Goal: Leave review/rating: Leave review/rating

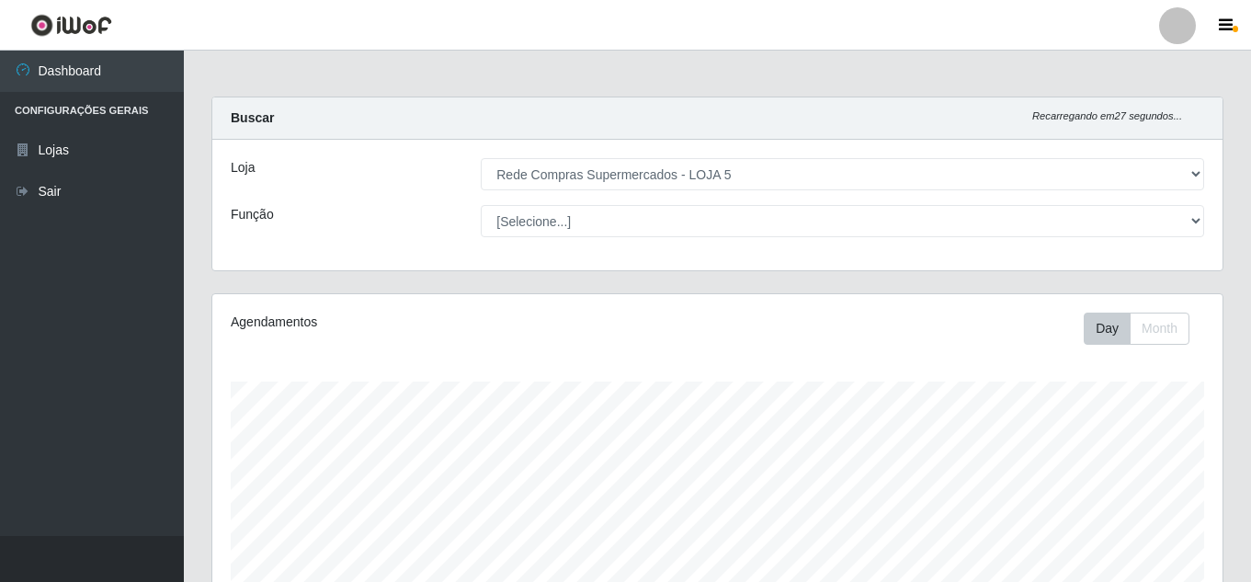
select select "397"
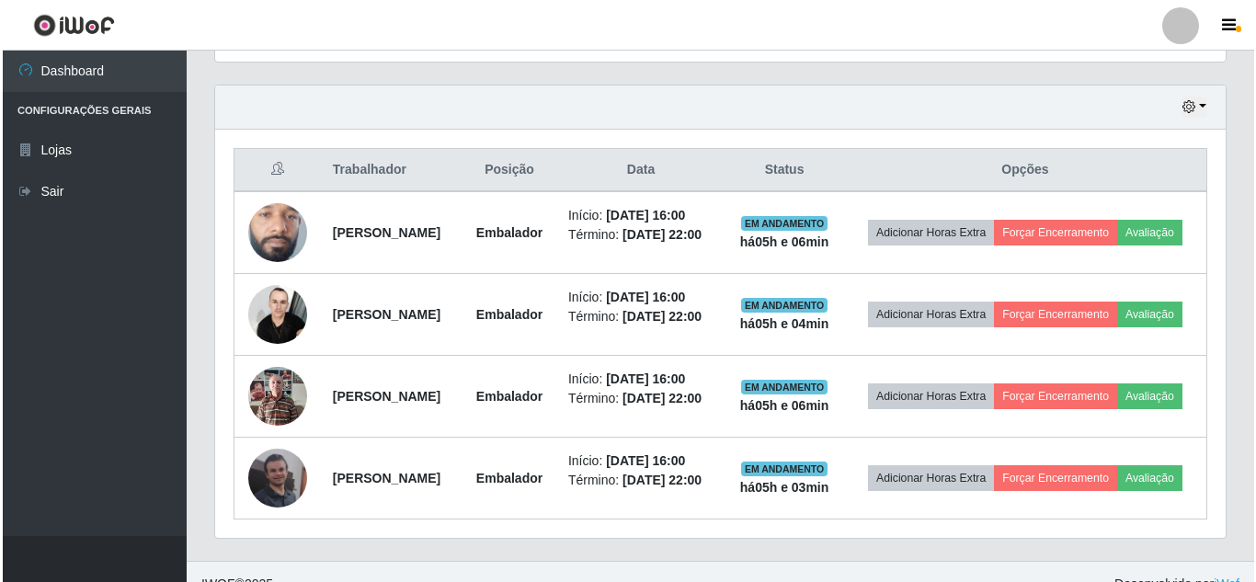
scroll to position [587, 0]
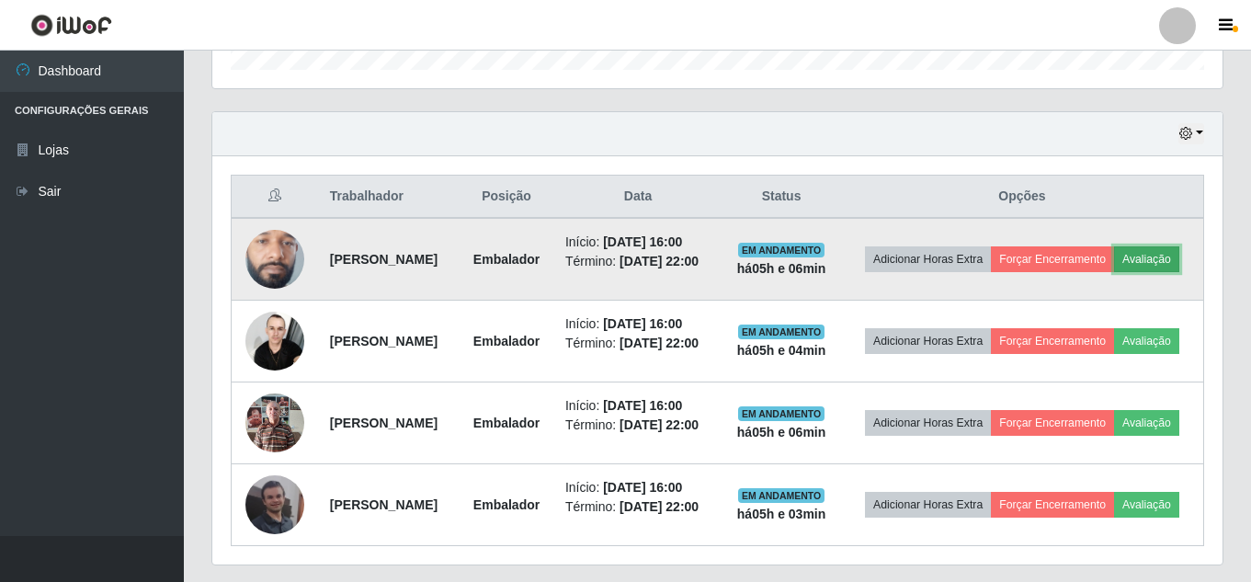
click at [1114, 272] on button "Avaliação" at bounding box center [1146, 259] width 65 height 26
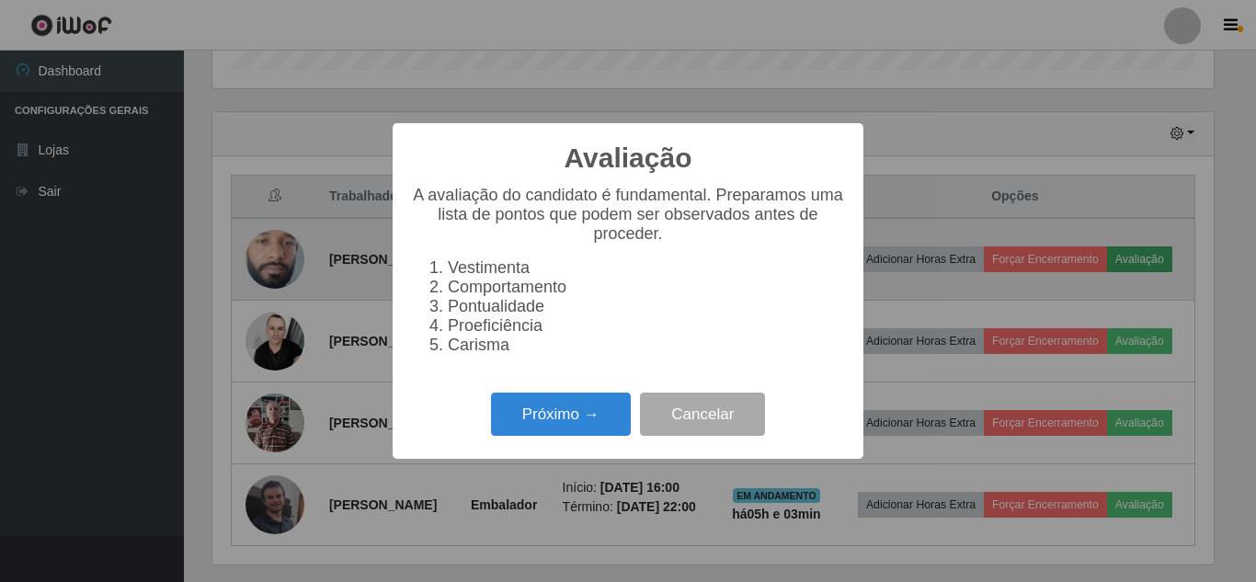
scroll to position [382, 1001]
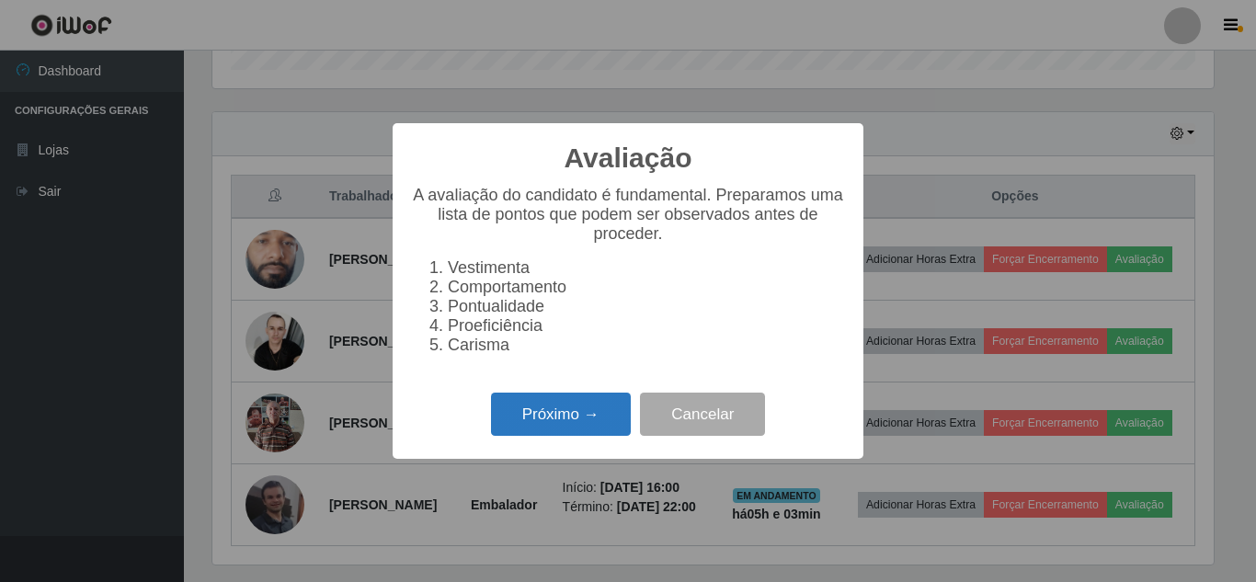
click at [576, 433] on button "Próximo →" at bounding box center [561, 414] width 140 height 43
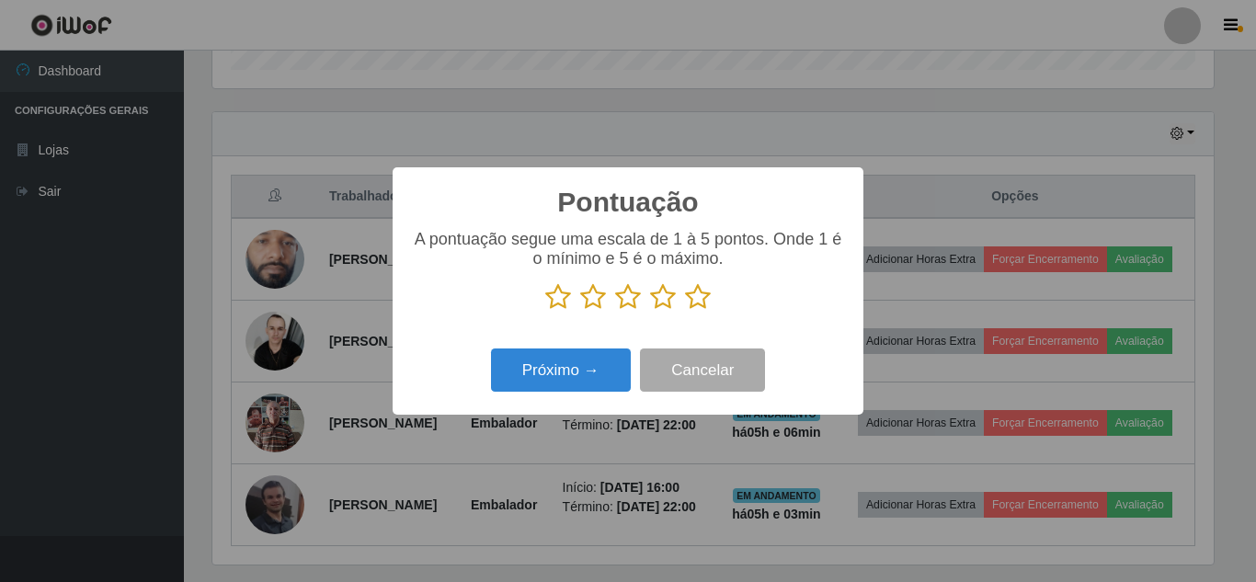
scroll to position [919011, 918391]
click at [695, 305] on icon at bounding box center [698, 297] width 26 height 28
click at [685, 311] on input "radio" at bounding box center [685, 311] width 0 height 0
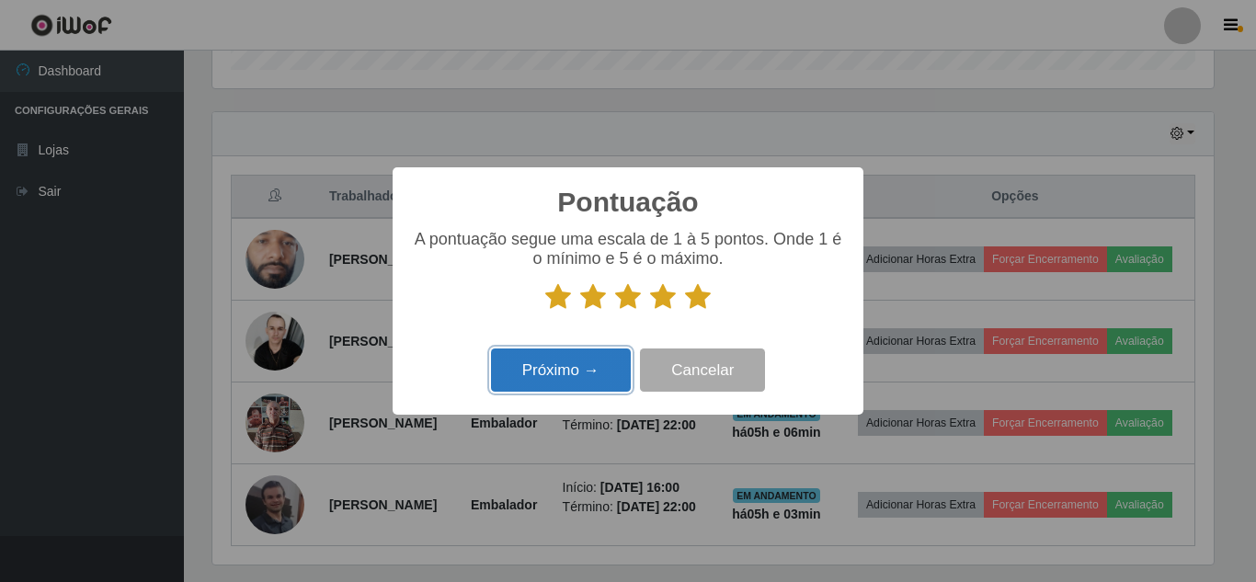
click at [578, 375] on button "Próximo →" at bounding box center [561, 369] width 140 height 43
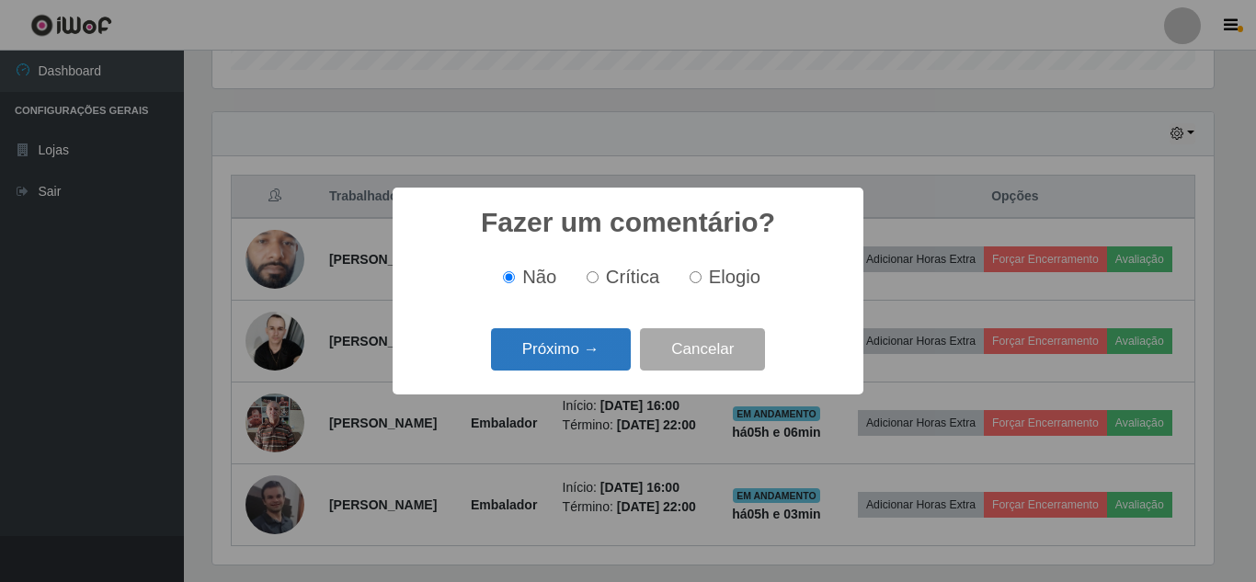
click at [563, 349] on button "Próximo →" at bounding box center [561, 349] width 140 height 43
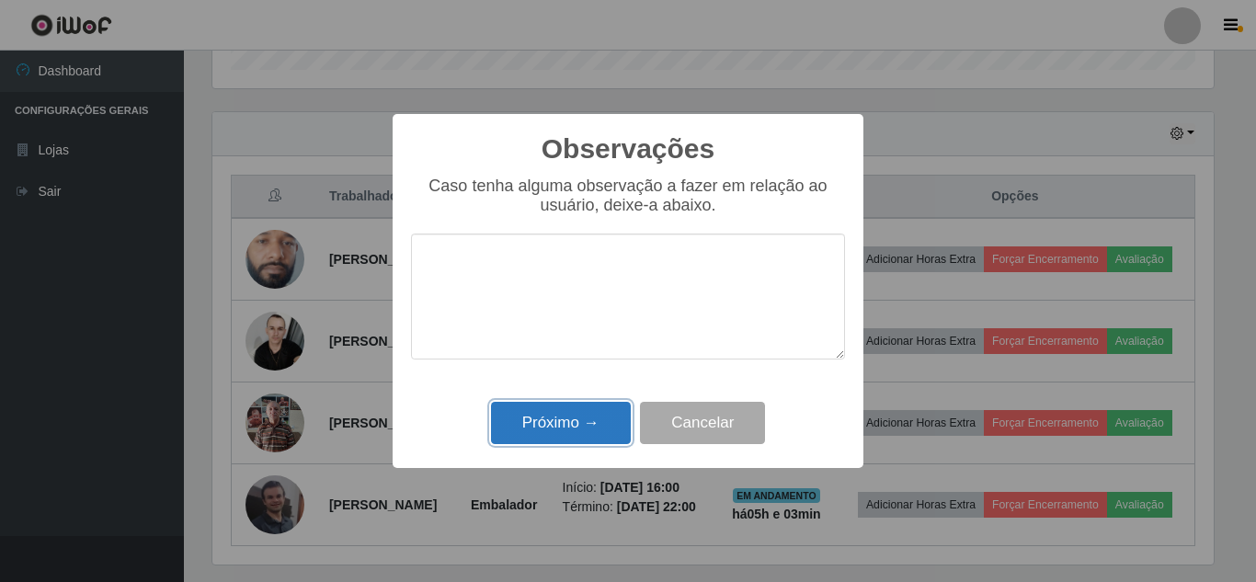
click at [566, 417] on button "Próximo →" at bounding box center [561, 423] width 140 height 43
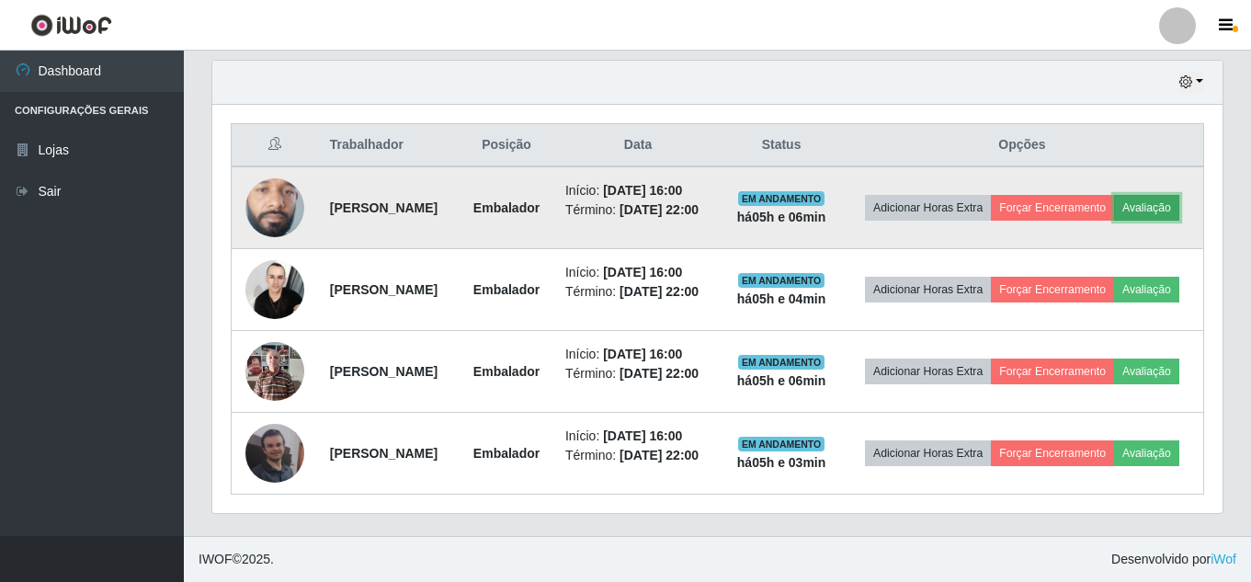
scroll to position [771, 0]
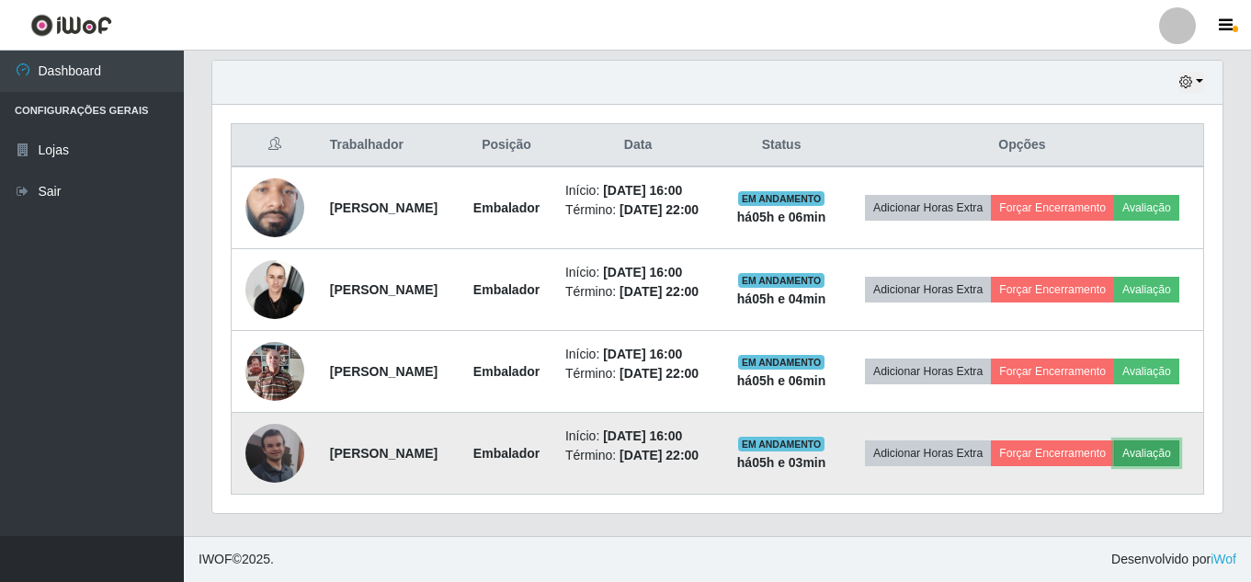
click at [1114, 443] on button "Avaliação" at bounding box center [1146, 453] width 65 height 26
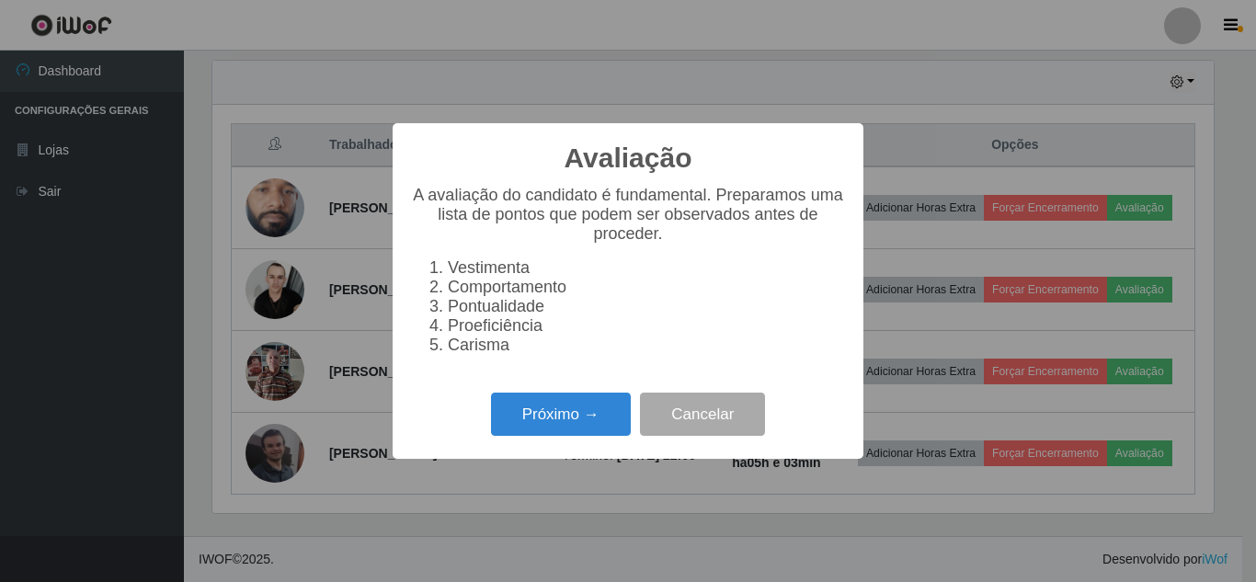
scroll to position [382, 1001]
click at [585, 420] on button "Próximo →" at bounding box center [561, 414] width 140 height 43
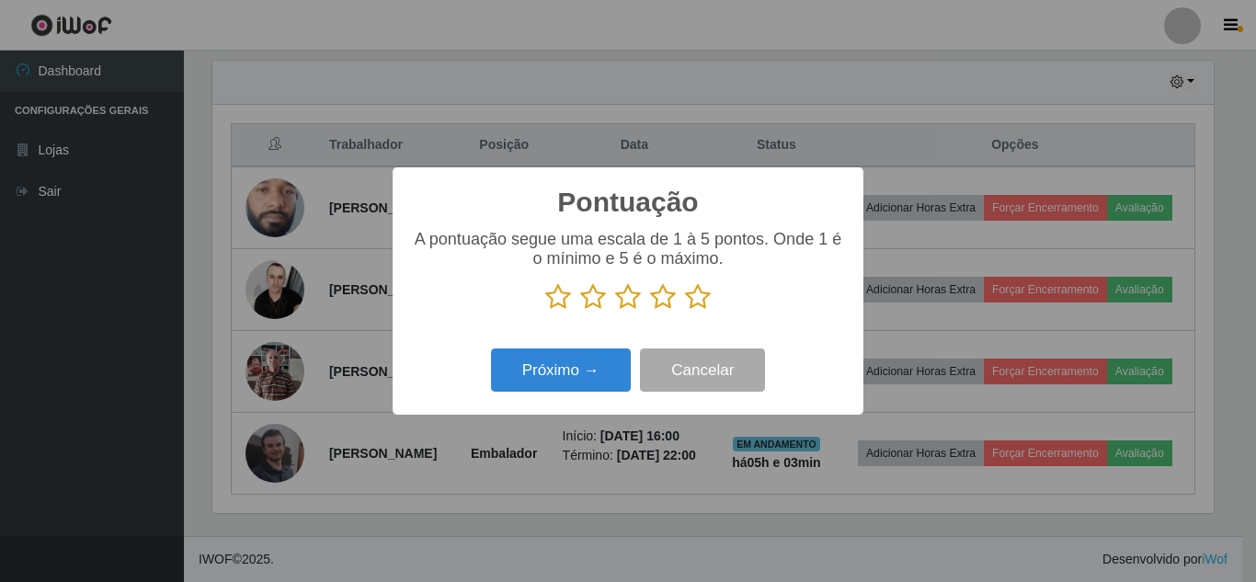
scroll to position [919011, 918391]
click at [701, 302] on icon at bounding box center [698, 297] width 26 height 28
click at [685, 311] on input "radio" at bounding box center [685, 311] width 0 height 0
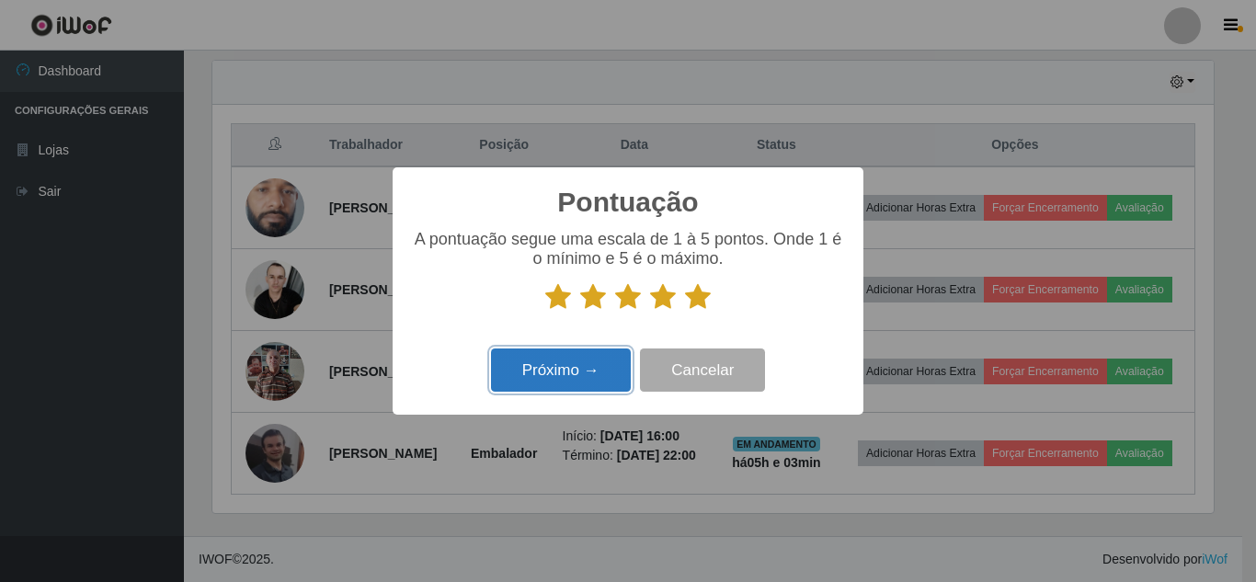
click at [587, 368] on button "Próximo →" at bounding box center [561, 369] width 140 height 43
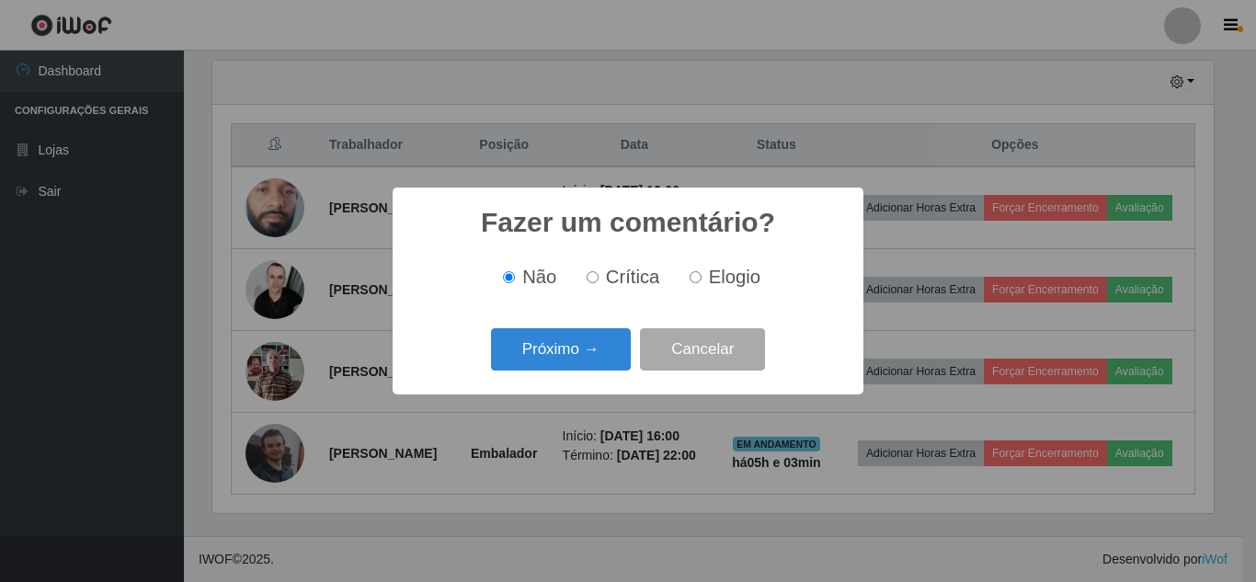
click at [587, 368] on button "Próximo →" at bounding box center [561, 349] width 140 height 43
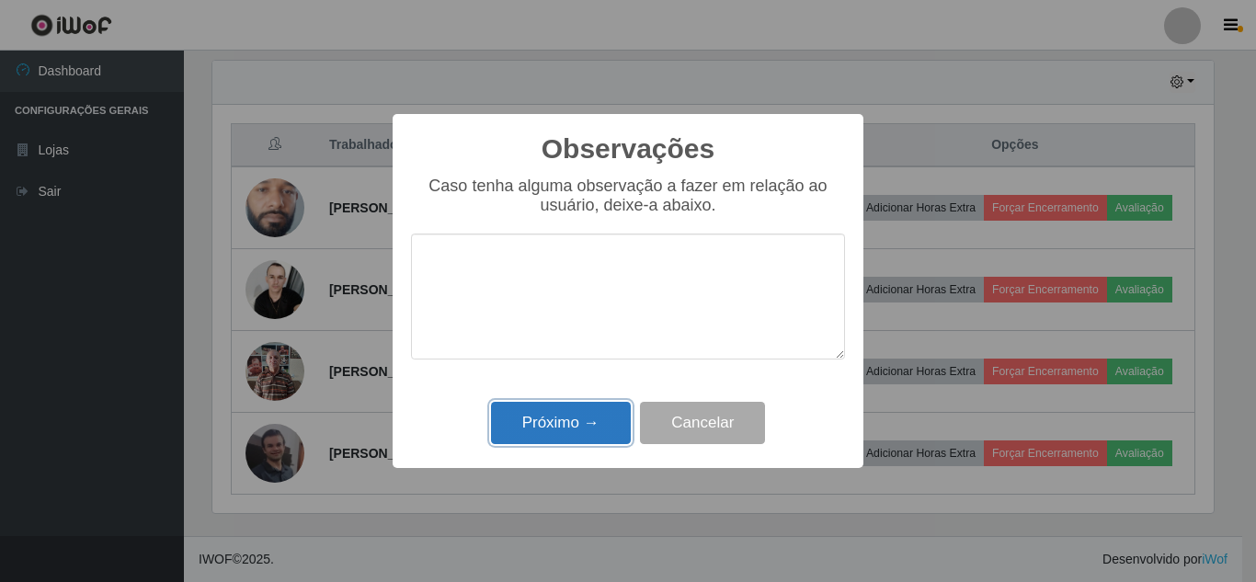
click at [606, 433] on button "Próximo →" at bounding box center [561, 423] width 140 height 43
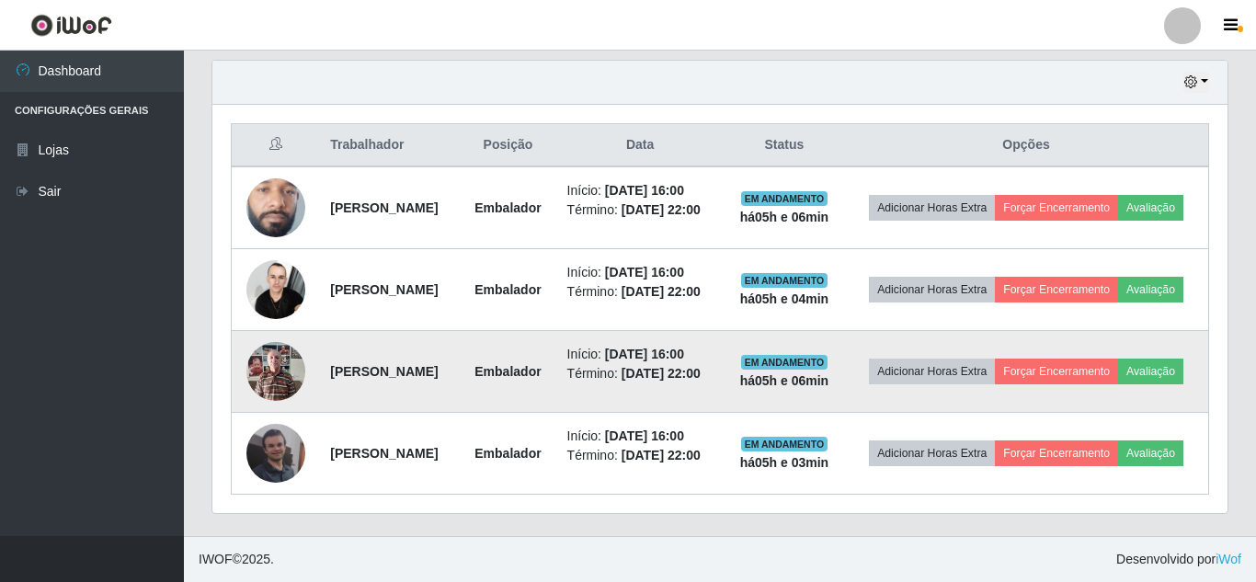
scroll to position [382, 1010]
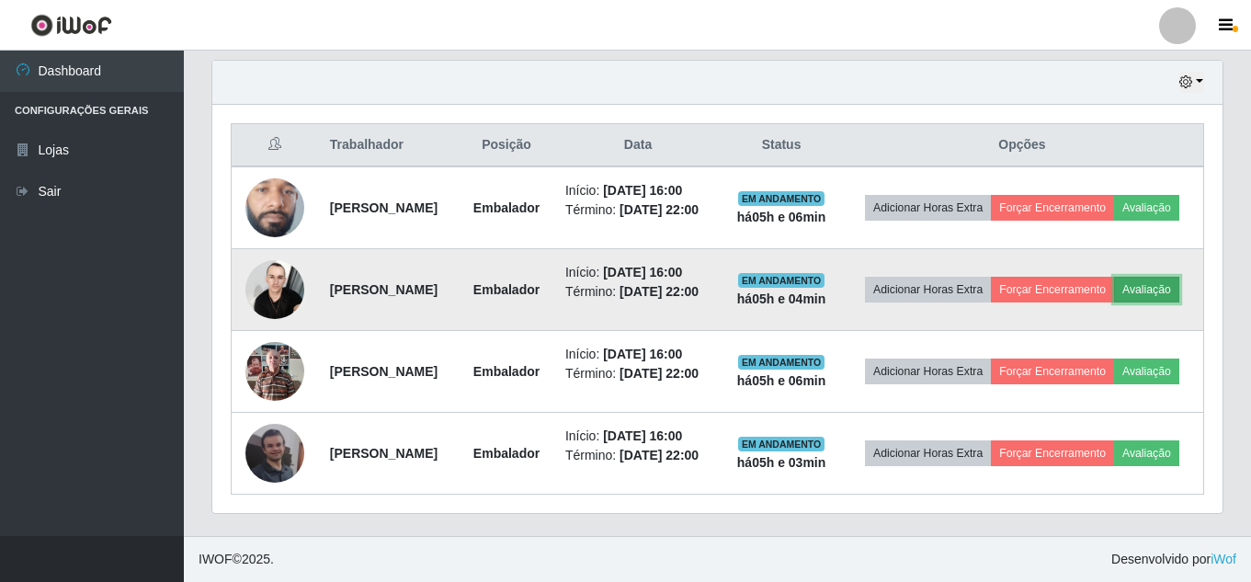
click at [1114, 299] on button "Avaliação" at bounding box center [1146, 290] width 65 height 26
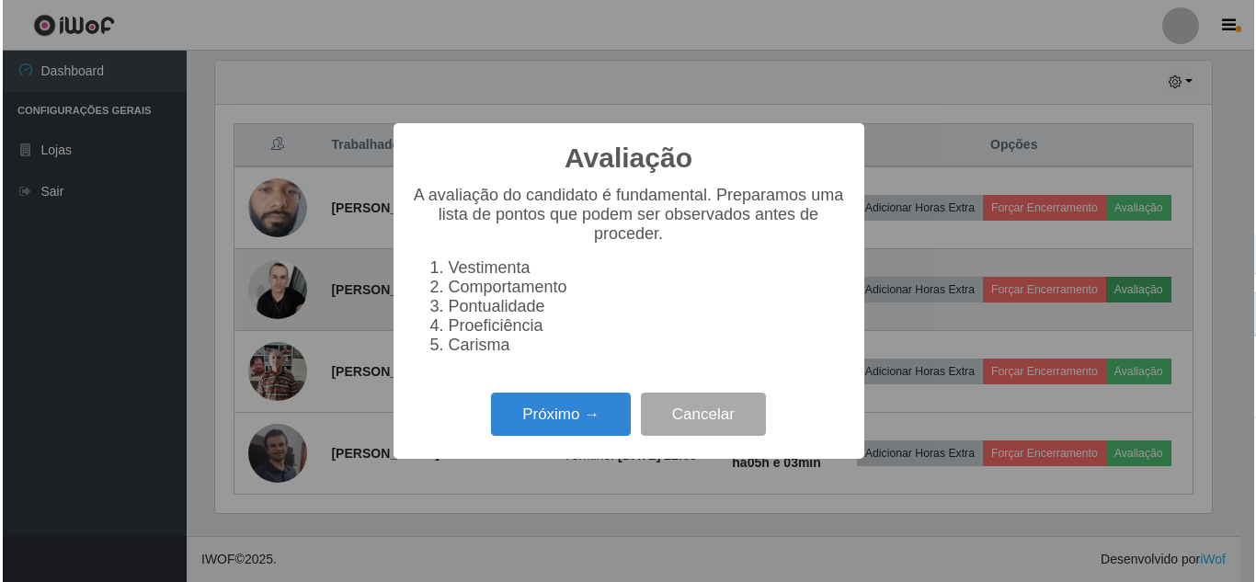
scroll to position [382, 1001]
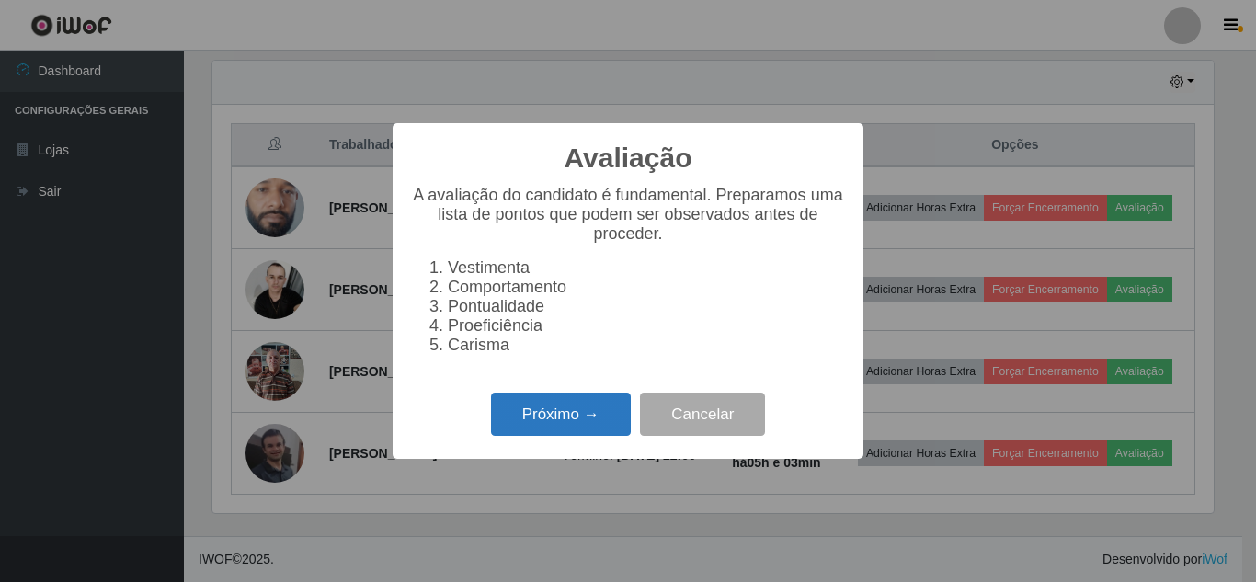
click at [565, 416] on button "Próximo →" at bounding box center [561, 414] width 140 height 43
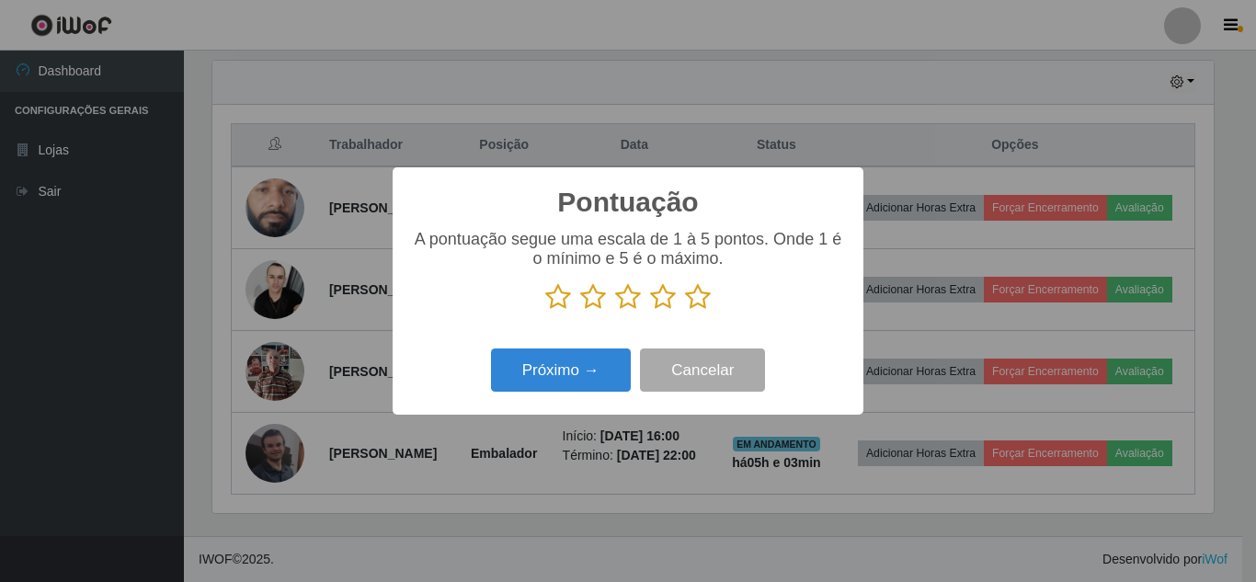
scroll to position [919011, 918391]
click at [696, 299] on icon at bounding box center [698, 297] width 26 height 28
click at [685, 311] on input "radio" at bounding box center [685, 311] width 0 height 0
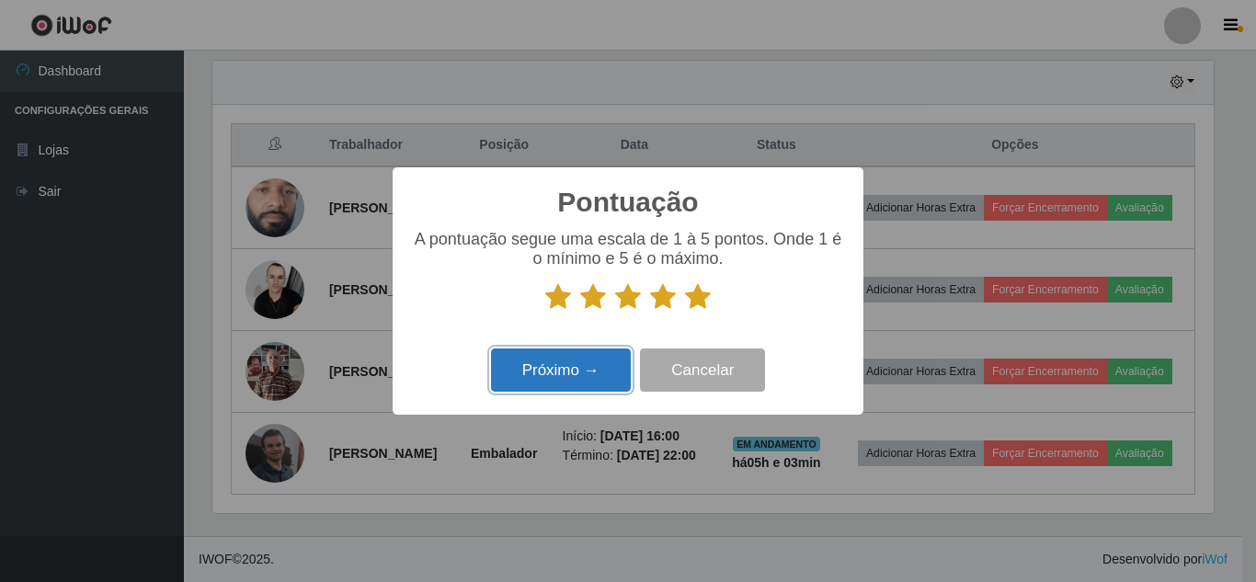
click at [609, 358] on button "Próximo →" at bounding box center [561, 369] width 140 height 43
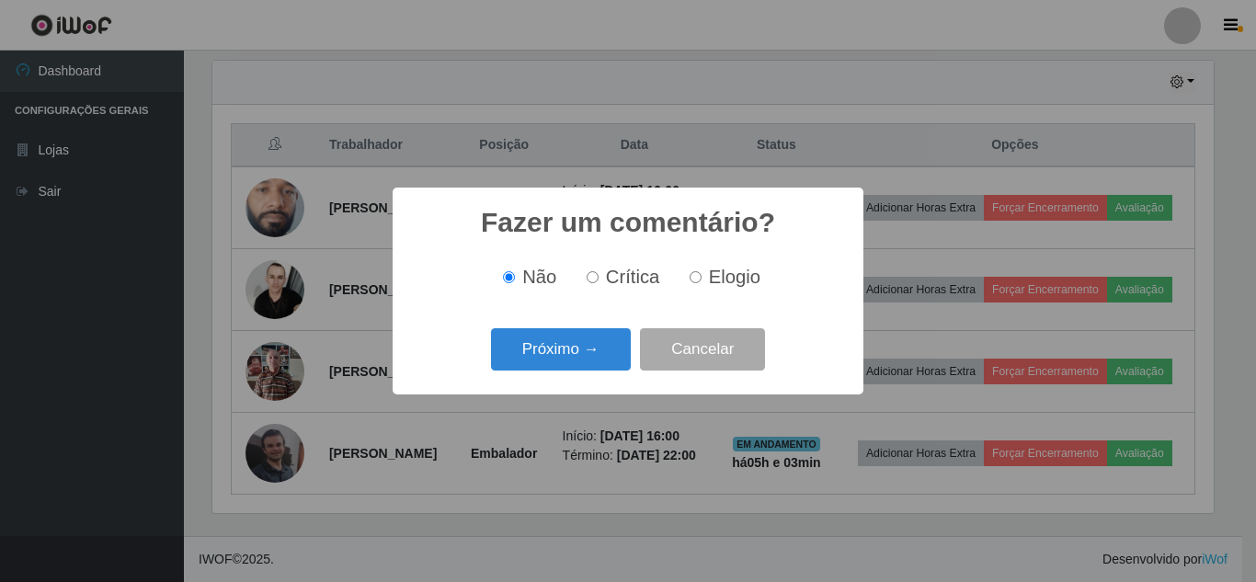
click at [609, 358] on button "Próximo →" at bounding box center [561, 349] width 140 height 43
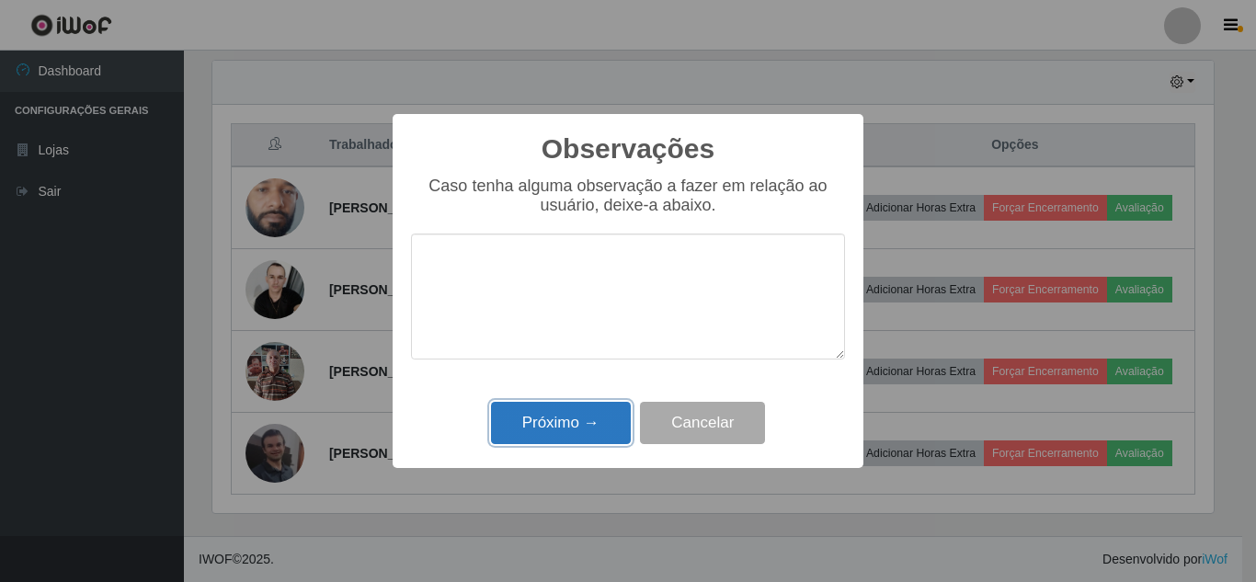
click at [574, 411] on button "Próximo →" at bounding box center [561, 423] width 140 height 43
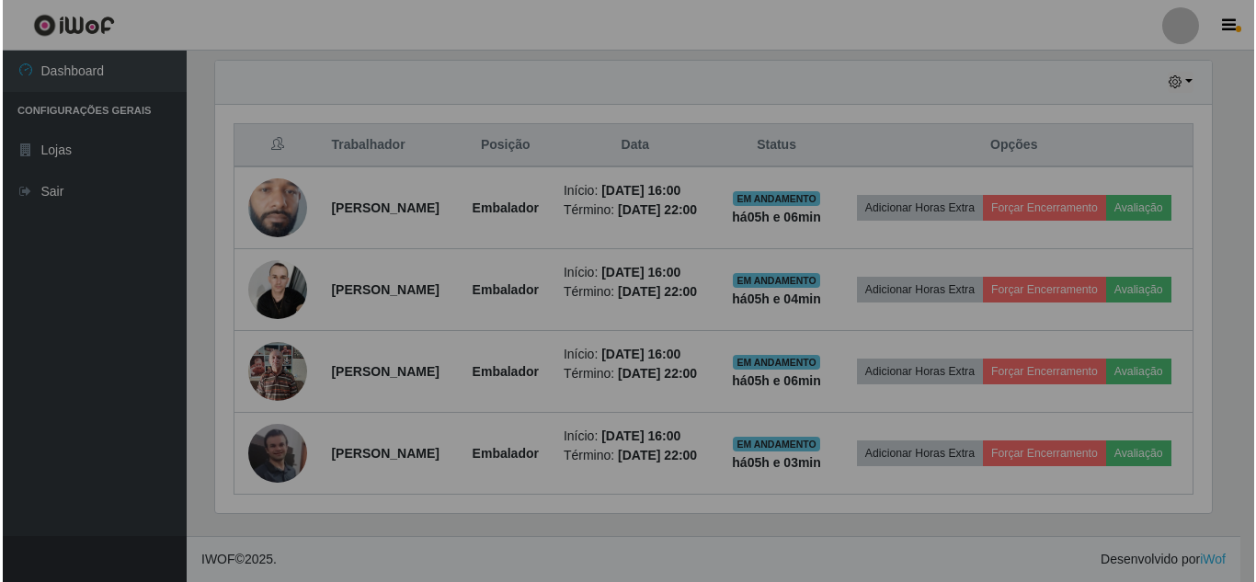
scroll to position [382, 1010]
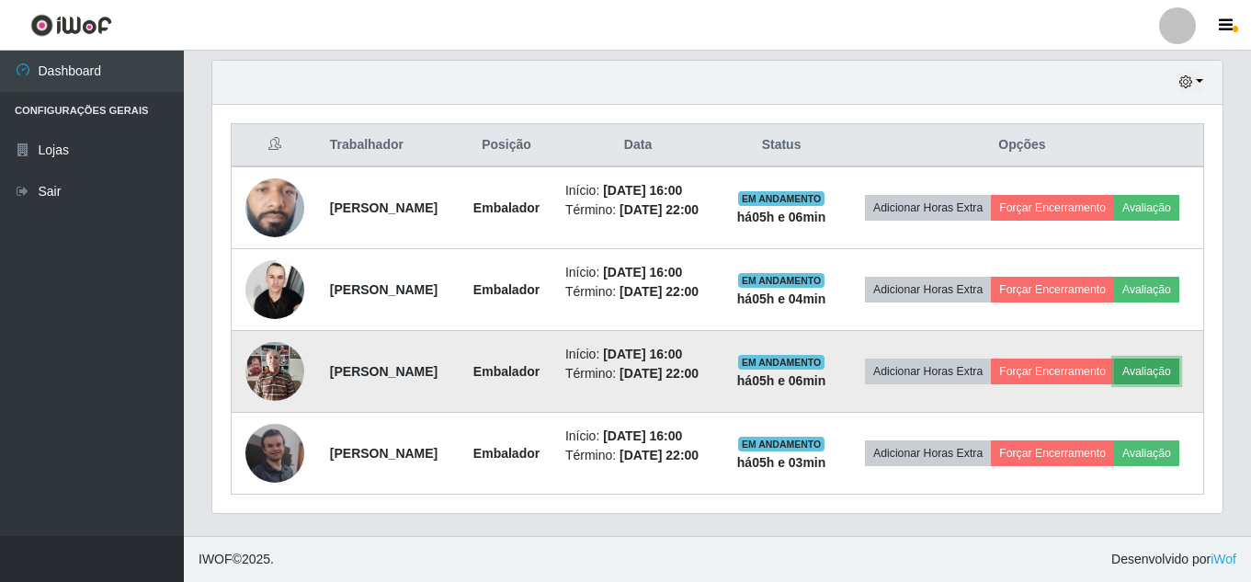
click at [1114, 384] on button "Avaliação" at bounding box center [1146, 372] width 65 height 26
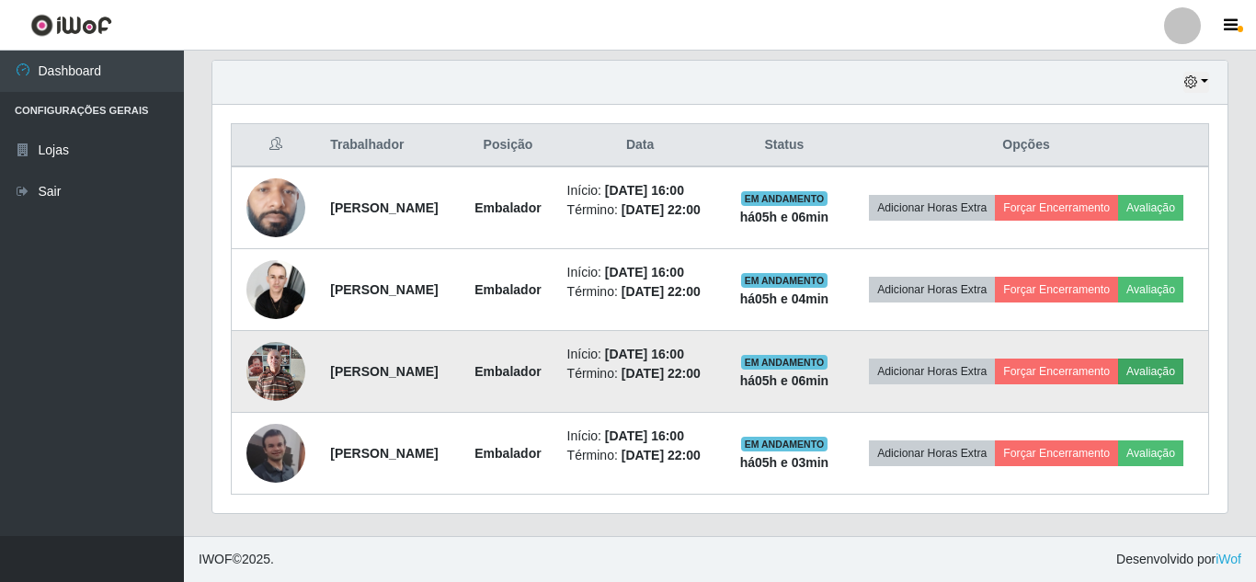
scroll to position [382, 1001]
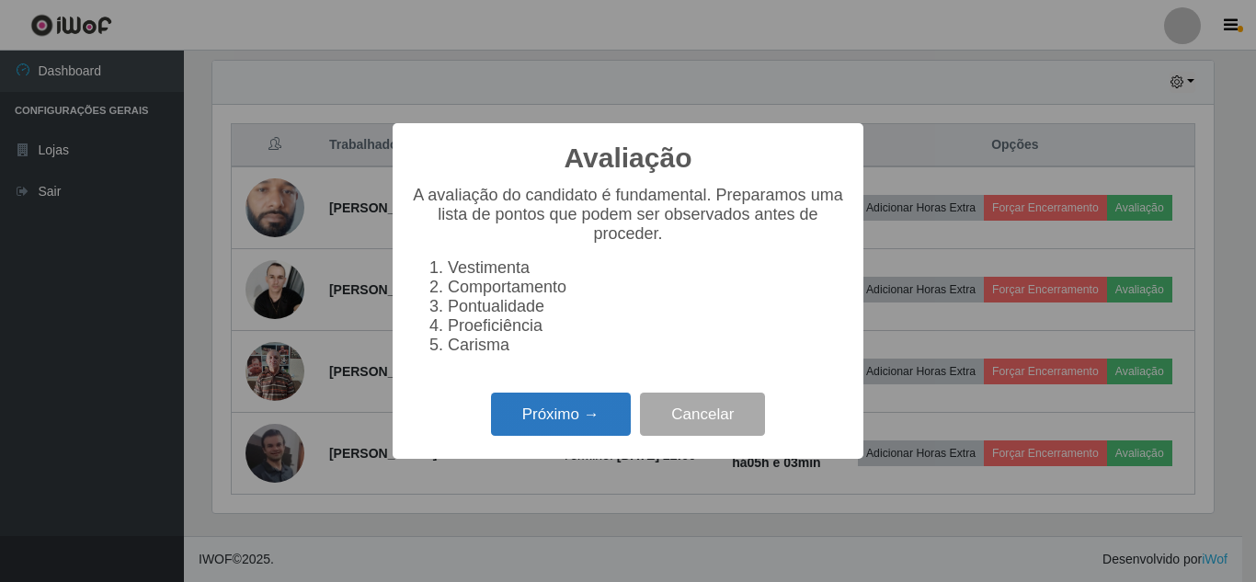
click at [541, 430] on button "Próximo →" at bounding box center [561, 414] width 140 height 43
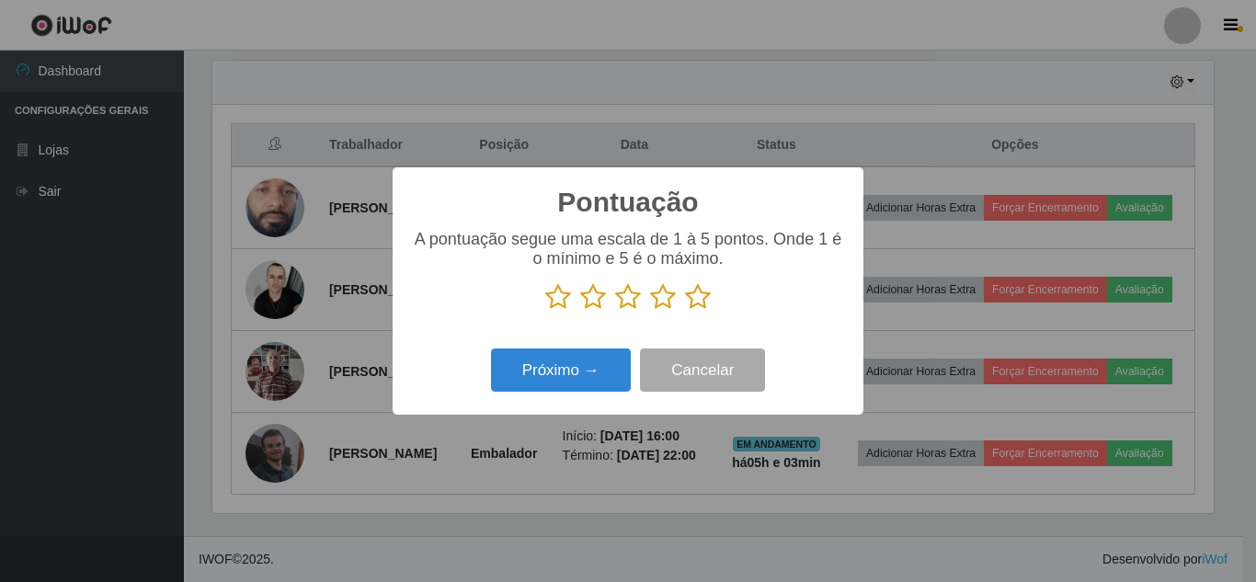
scroll to position [919011, 918391]
click at [703, 300] on icon at bounding box center [698, 297] width 26 height 28
click at [685, 311] on input "radio" at bounding box center [685, 311] width 0 height 0
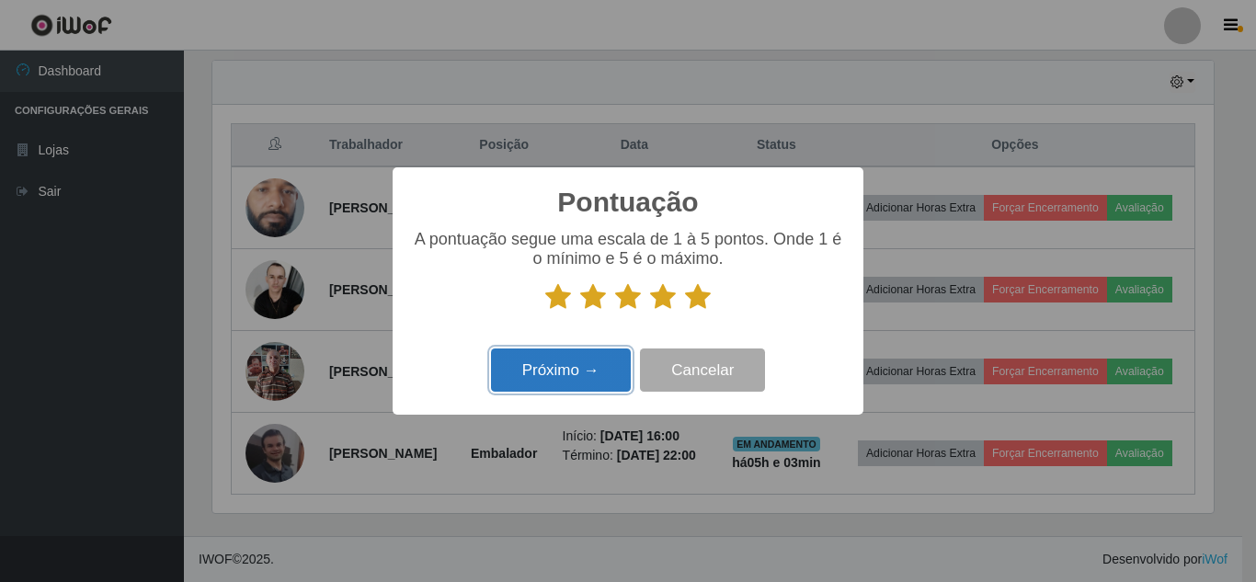
click at [579, 373] on button "Próximo →" at bounding box center [561, 369] width 140 height 43
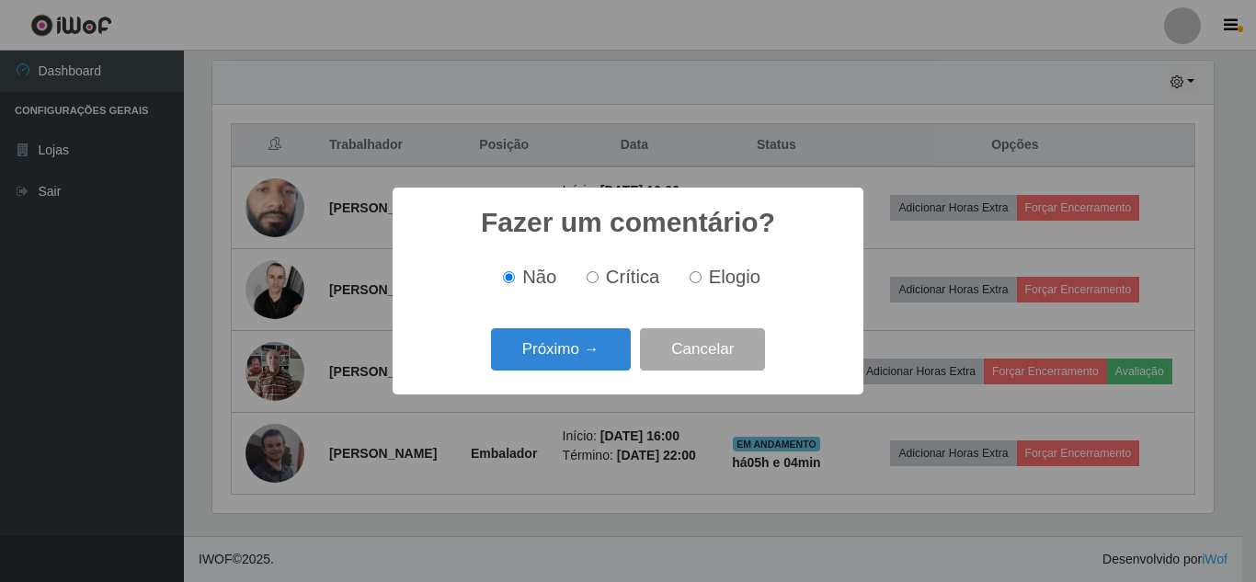
click at [579, 373] on div "Próximo → Cancelar" at bounding box center [628, 349] width 434 height 52
click at [584, 356] on button "Próximo →" at bounding box center [561, 349] width 140 height 43
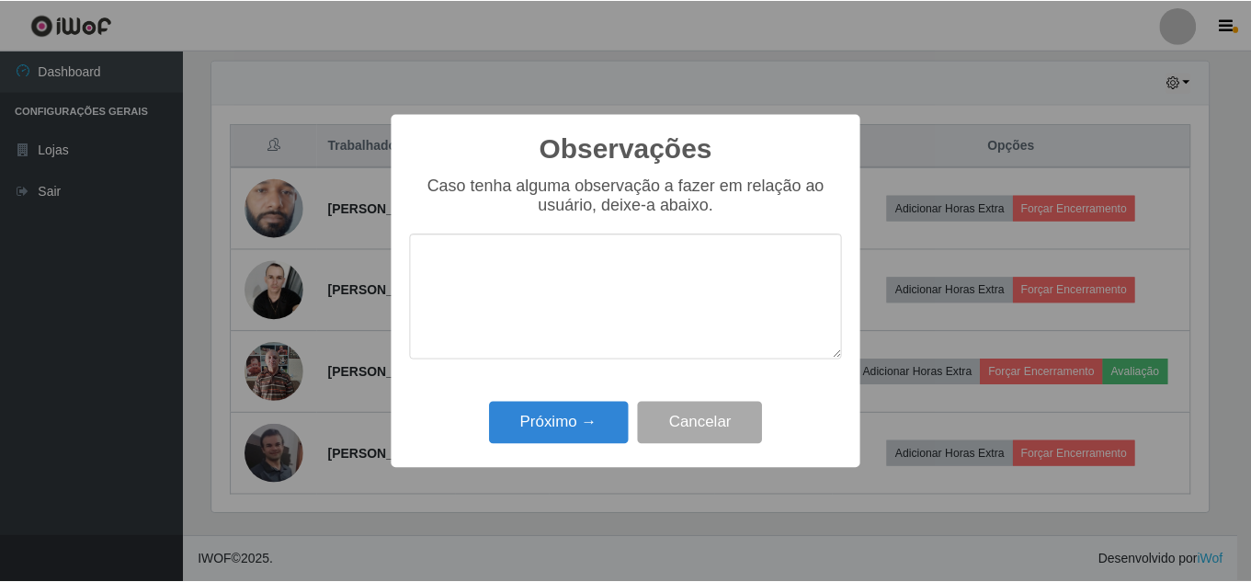
scroll to position [0, 0]
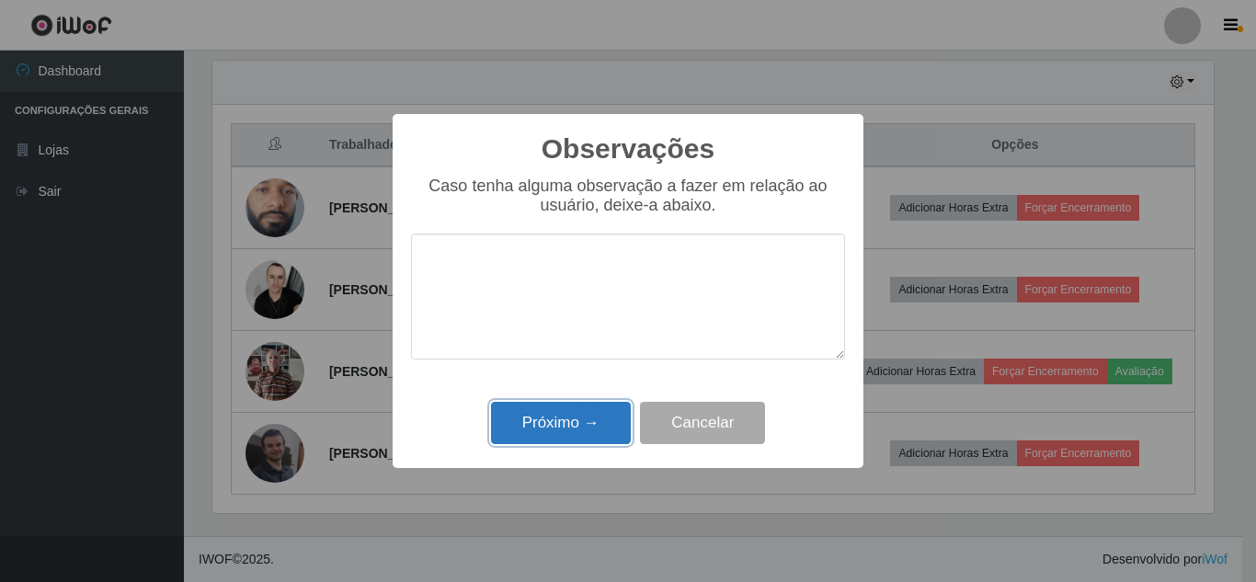
click at [577, 416] on button "Próximo →" at bounding box center [561, 423] width 140 height 43
